Goal: Task Accomplishment & Management: Manage account settings

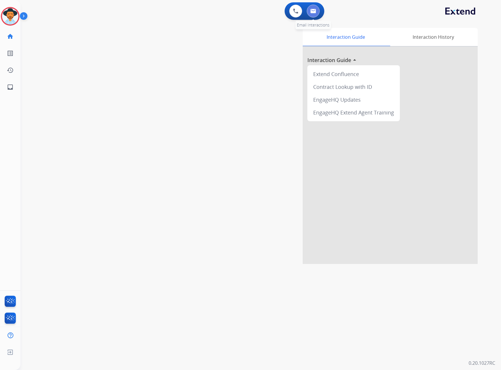
click at [310, 10] on img at bounding box center [313, 11] width 6 height 5
select select "**********"
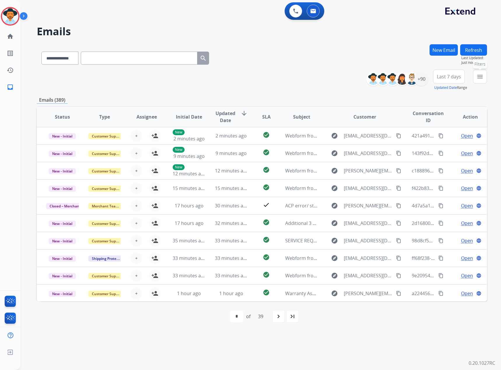
click at [484, 79] on button "menu Filters" at bounding box center [480, 77] width 14 height 14
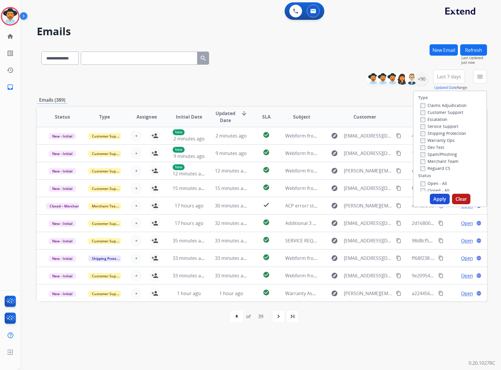
click at [433, 127] on label "Service Support" at bounding box center [439, 127] width 38 height 6
click at [431, 147] on label "New - Reply" at bounding box center [435, 146] width 30 height 6
click at [431, 142] on div "New - Initial" at bounding box center [450, 139] width 61 height 7
click at [432, 141] on label "New - Initial" at bounding box center [435, 139] width 31 height 6
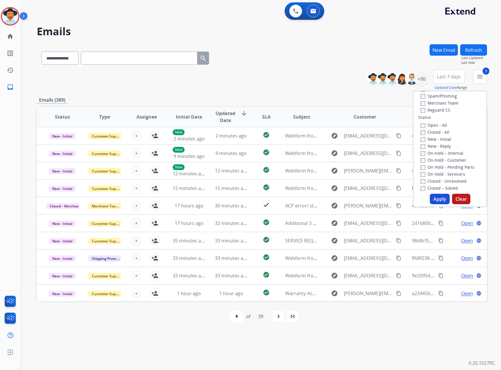
click at [437, 201] on button "Apply" at bounding box center [440, 199] width 20 height 10
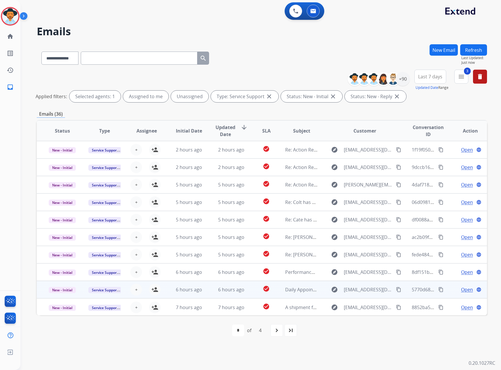
click at [148, 290] on div "+ Select agent person_add Assign to Me" at bounding box center [141, 290] width 37 height 12
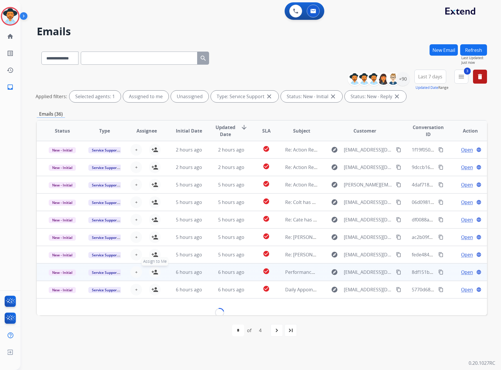
click at [153, 271] on mat-icon "person_add" at bounding box center [154, 272] width 7 height 7
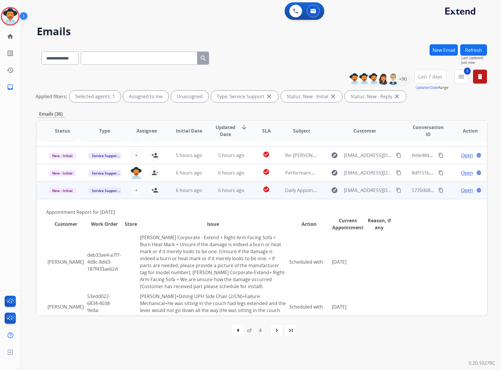
scroll to position [140, 0]
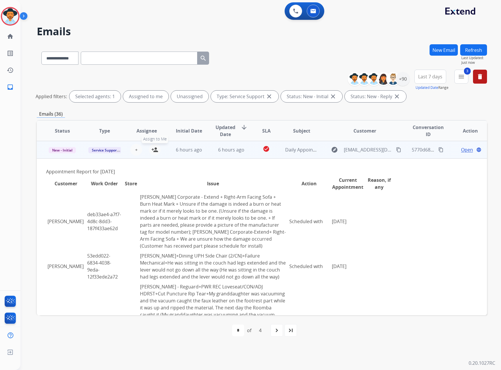
click at [152, 149] on mat-icon "person_add" at bounding box center [154, 149] width 7 height 7
click at [285, 149] on span "Daily Appointment Report for Extend on [DATE]" at bounding box center [337, 150] width 104 height 6
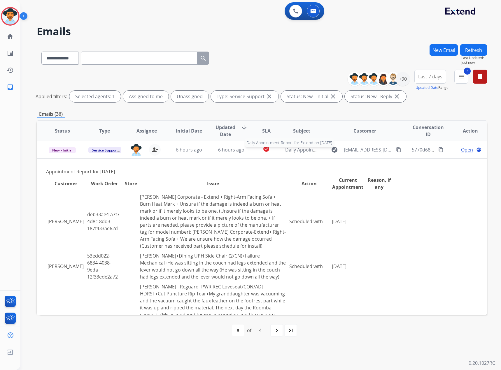
scroll to position [1, 0]
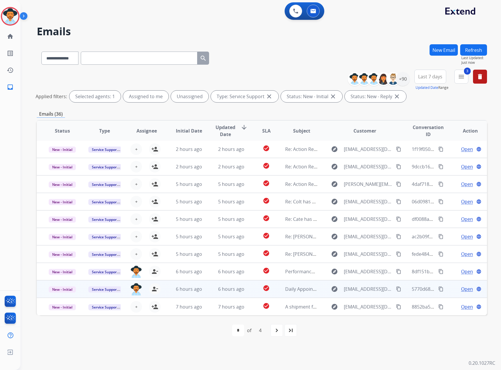
click at [466, 289] on span "Open" at bounding box center [467, 289] width 12 height 7
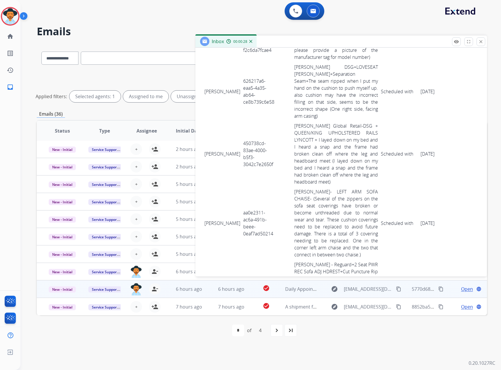
scroll to position [1936, 0]
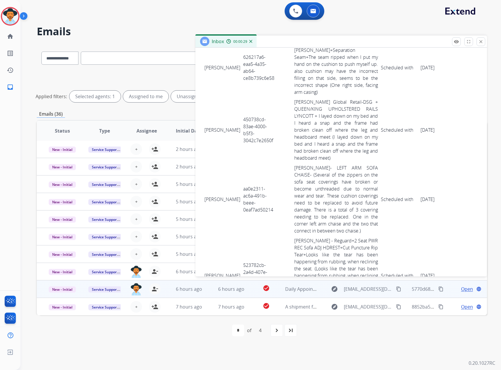
drag, startPoint x: 204, startPoint y: 188, endPoint x: 424, endPoint y: 220, distance: 222.1
copy tbody "[PERSON_NAME] 9f5ac774-3473-4007-840a-41e7a5fbd74c [PERSON_NAME] + [PERSON_NAME…"
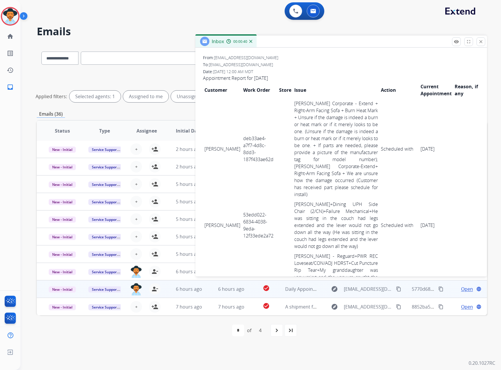
scroll to position [0, 0]
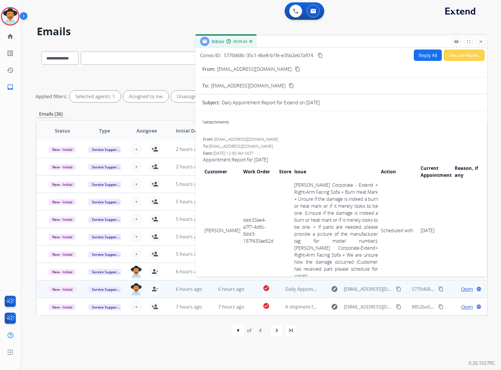
click at [320, 55] on mat-icon "content_copy" at bounding box center [320, 55] width 5 height 5
click at [482, 43] on mat-icon "close" at bounding box center [480, 41] width 5 height 5
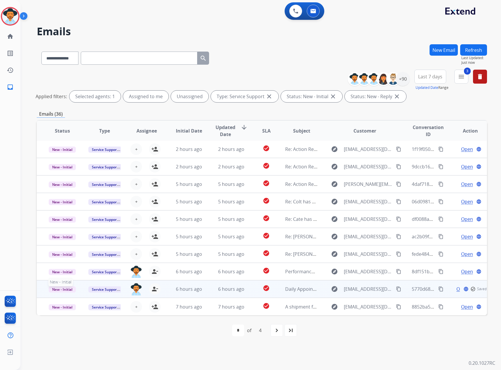
click at [64, 287] on span "New - Initial" at bounding box center [62, 290] width 27 height 6
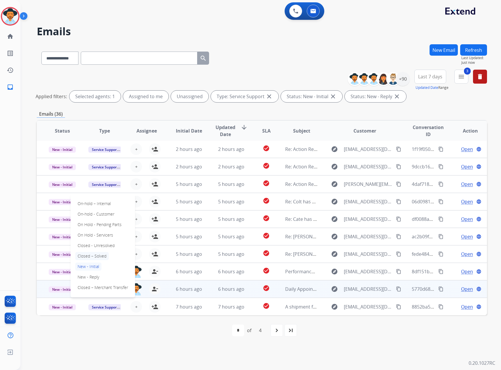
click at [94, 254] on p "Closed – Solved" at bounding box center [92, 256] width 34 height 8
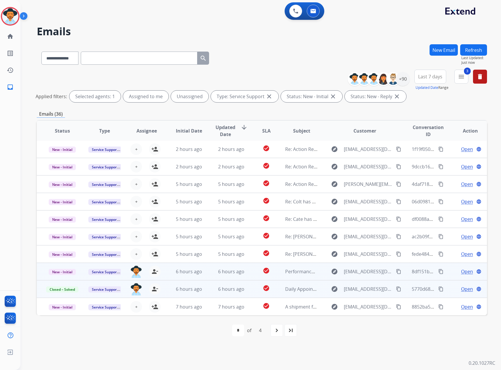
click at [461, 270] on span "Open" at bounding box center [467, 271] width 12 height 7
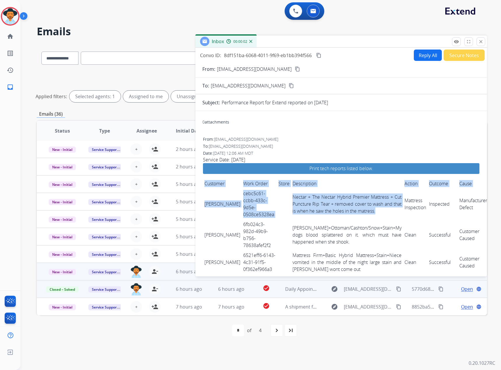
drag, startPoint x: 201, startPoint y: 200, endPoint x: 353, endPoint y: 218, distance: 152.9
click at [353, 218] on td "Nectar + The Nectar Hybrid Premier Mattress + Cut Puncture Rip Tear + removed c…" at bounding box center [347, 204] width 112 height 31
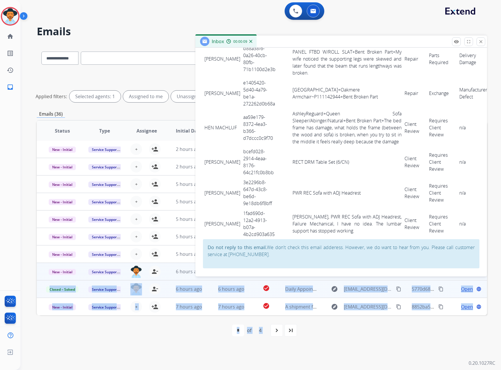
scroll to position [1431, 0]
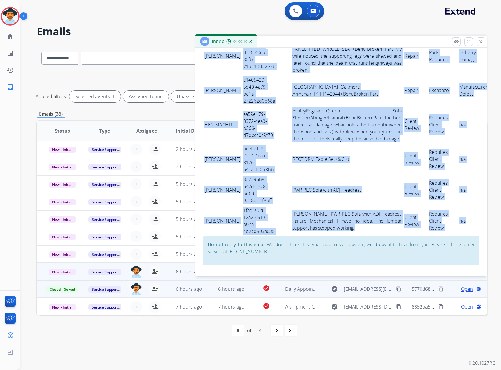
drag, startPoint x: 203, startPoint y: 199, endPoint x: 423, endPoint y: 206, distance: 220.3
copy tbody "[PERSON_NAME] cebc5c61-ccbb-433c-9d5e-0508ce5328ea Nectar + The Nectar Hybrid P…"
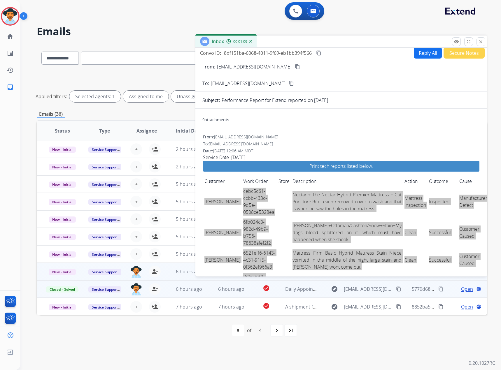
scroll to position [0, 0]
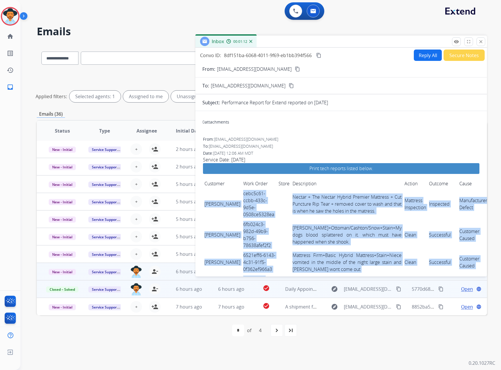
click at [317, 55] on mat-icon "content_copy" at bounding box center [318, 55] width 5 height 5
click at [483, 41] on mat-icon "close" at bounding box center [480, 41] width 5 height 5
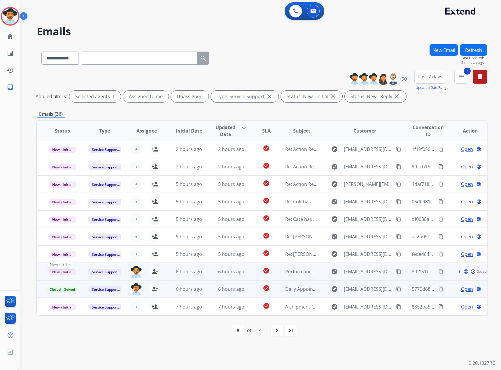
click at [64, 270] on span "New - Initial" at bounding box center [62, 272] width 27 height 6
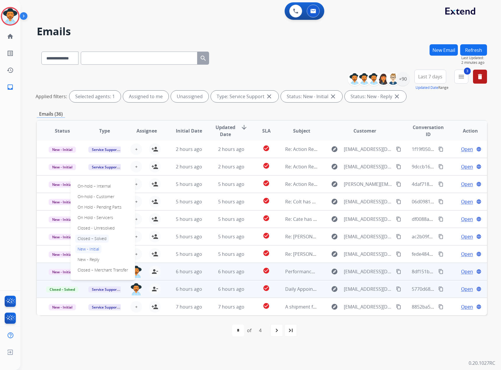
click at [103, 241] on p "Closed – Solved" at bounding box center [92, 239] width 34 height 8
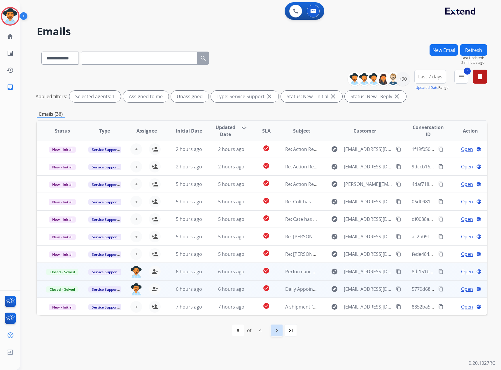
click at [275, 331] on mat-icon "navigate_next" at bounding box center [276, 330] width 7 height 7
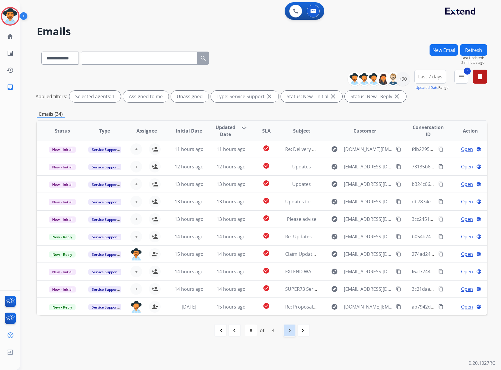
click at [286, 333] on div "navigate_next" at bounding box center [289, 330] width 13 height 13
click at [291, 332] on mat-icon "navigate_next" at bounding box center [289, 330] width 7 height 7
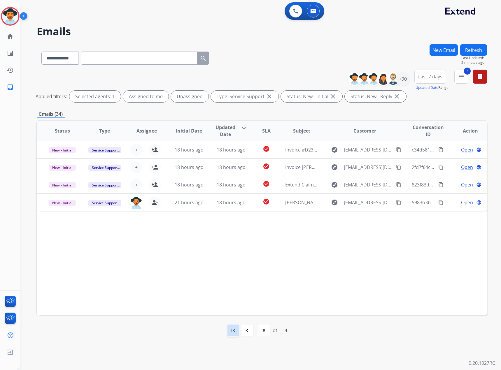
drag, startPoint x: 234, startPoint y: 334, endPoint x: 236, endPoint y: 331, distance: 3.8
click at [234, 333] on mat-icon "first_page" at bounding box center [233, 330] width 7 height 7
select select "*"
